Goal: Information Seeking & Learning: Get advice/opinions

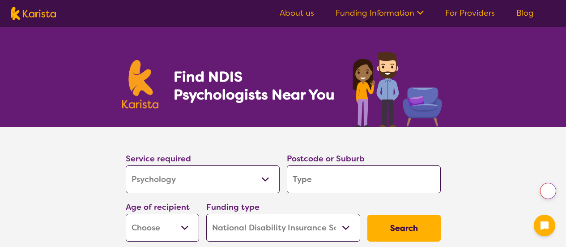
select select "Psychology"
select select "NDIS"
select select "Psychology"
select select "NDIS"
click at [254, 182] on select "Allied Health Assistant Assessment ([MEDICAL_DATA] or [MEDICAL_DATA]) Behaviour…" at bounding box center [203, 179] width 154 height 28
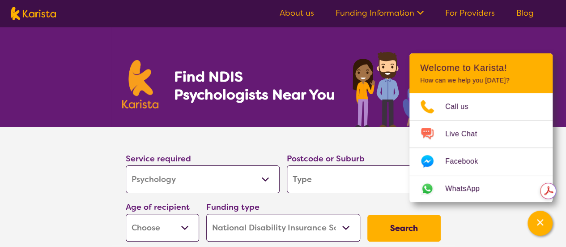
click at [360, 145] on section "Service required Allied Health Assistant Assessment ([MEDICAL_DATA] or [MEDICAL…" at bounding box center [283, 186] width 344 height 118
click at [326, 175] on input "search" at bounding box center [364, 179] width 154 height 28
type input "3630"
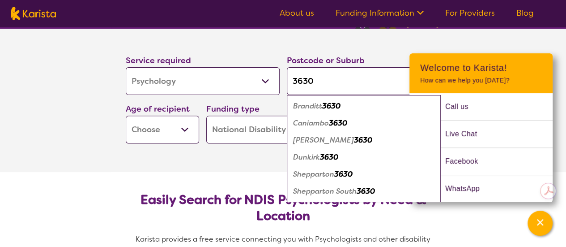
scroll to position [90, 0]
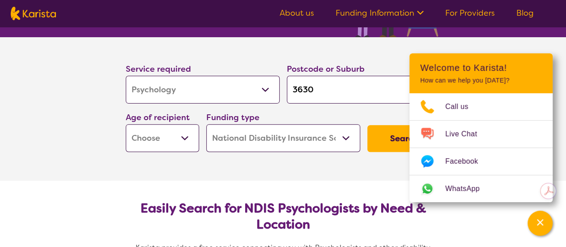
click at [190, 133] on select "Early Childhood - 0 to 9 Child - 10 to 11 Adolescent - 12 to 17 Adult - 18 to 6…" at bounding box center [162, 138] width 73 height 28
select select "AS"
click at [126, 124] on select "Early Childhood - 0 to 9 Child - 10 to 11 Adolescent - 12 to 17 Adult - 18 to 6…" at bounding box center [162, 138] width 73 height 28
select select "AS"
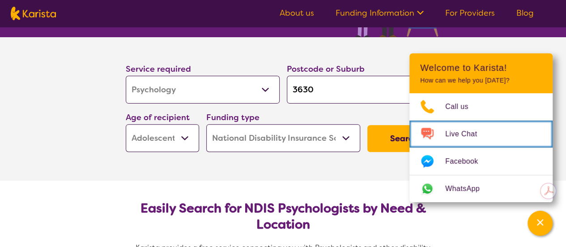
click at [410, 140] on img "Choose channel" at bounding box center [428, 134] width 36 height 14
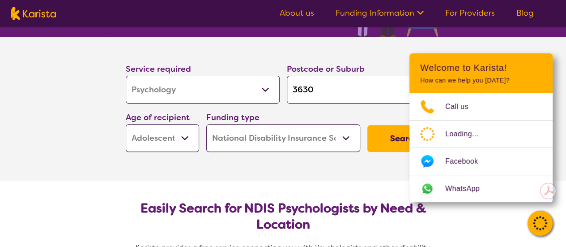
click at [393, 138] on button "Search" at bounding box center [403, 138] width 73 height 27
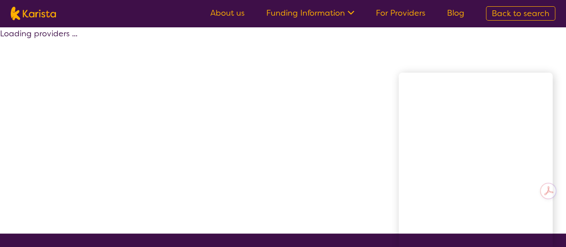
select select "by_score"
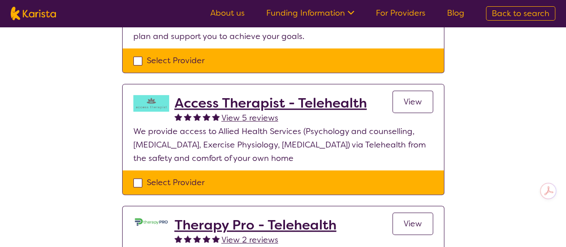
scroll to position [403, 0]
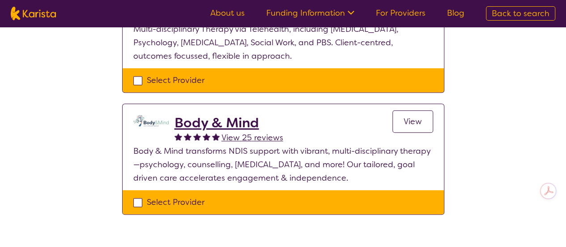
select select "Psychology"
select select "AS"
select select "NDIS"
select select "Psychology"
select select "AS"
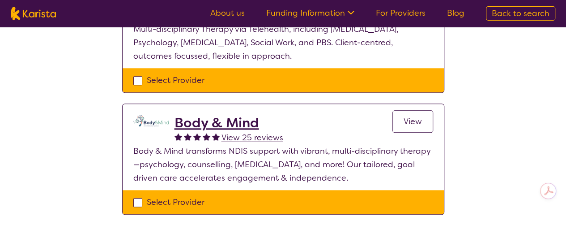
select select "NDIS"
